Goal: Navigation & Orientation: Find specific page/section

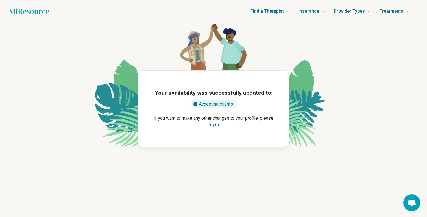
click at [214, 126] on button "log in" at bounding box center [213, 124] width 12 height 7
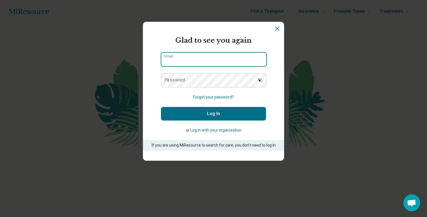
type input "**********"
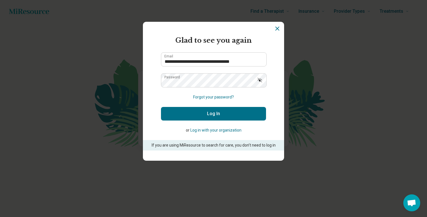
click at [203, 118] on button "Log In" at bounding box center [213, 114] width 105 height 14
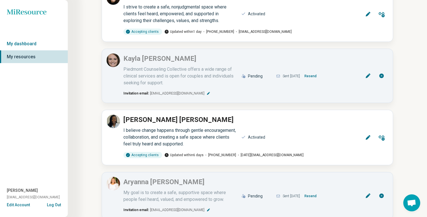
scroll to position [325, 0]
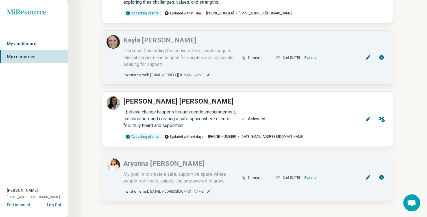
click at [22, 43] on link "My dashboard" at bounding box center [34, 43] width 68 height 13
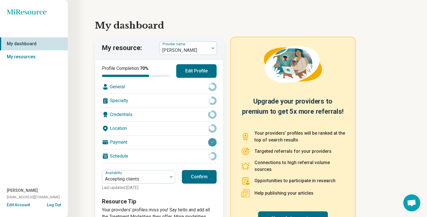
scroll to position [1, 0]
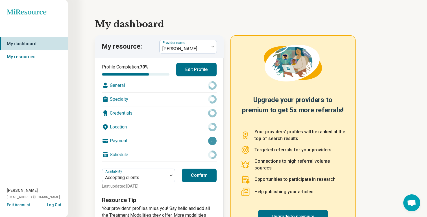
click at [199, 180] on button "Confirm" at bounding box center [199, 175] width 35 height 14
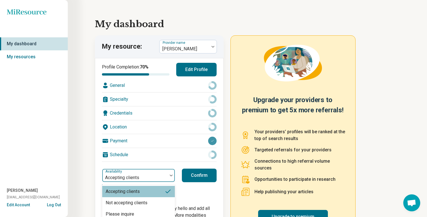
scroll to position [8, 0]
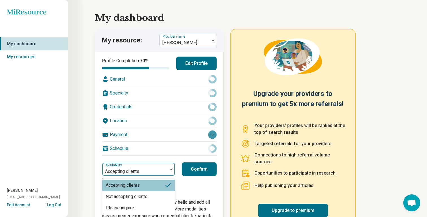
click at [140, 176] on div "Accepting clients, 1 of 3. 3 results available. Use Up and Down to choose optio…" at bounding box center [138, 169] width 73 height 14
click at [132, 11] on h1 "My dashboard" at bounding box center [247, 18] width 305 height 14
